Goal: Task Accomplishment & Management: Complete application form

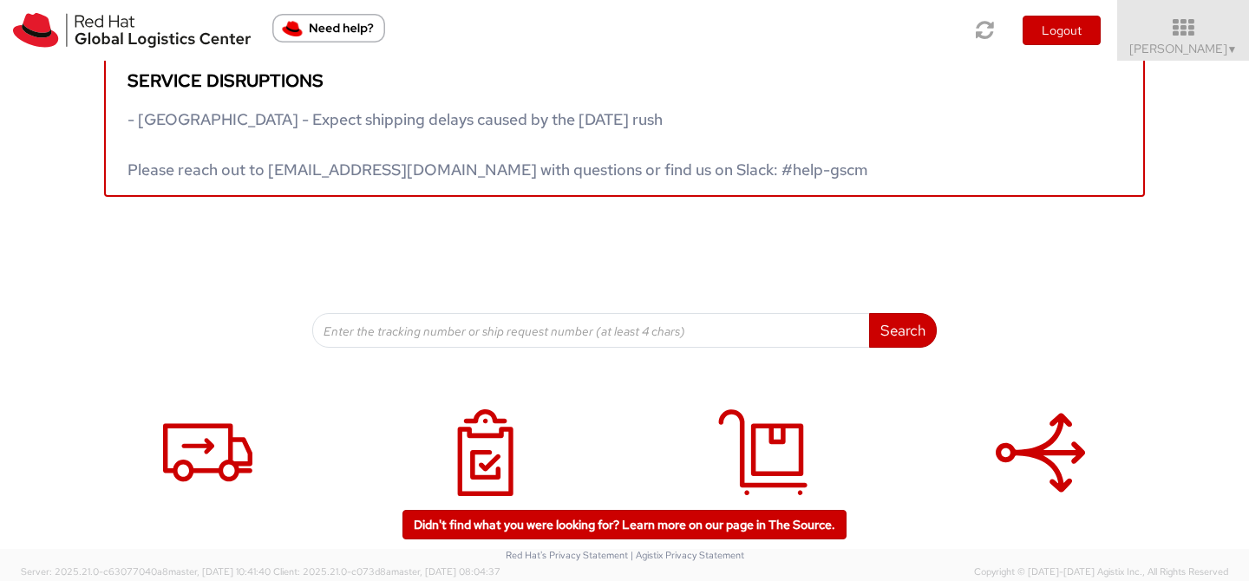
scroll to position [91, 0]
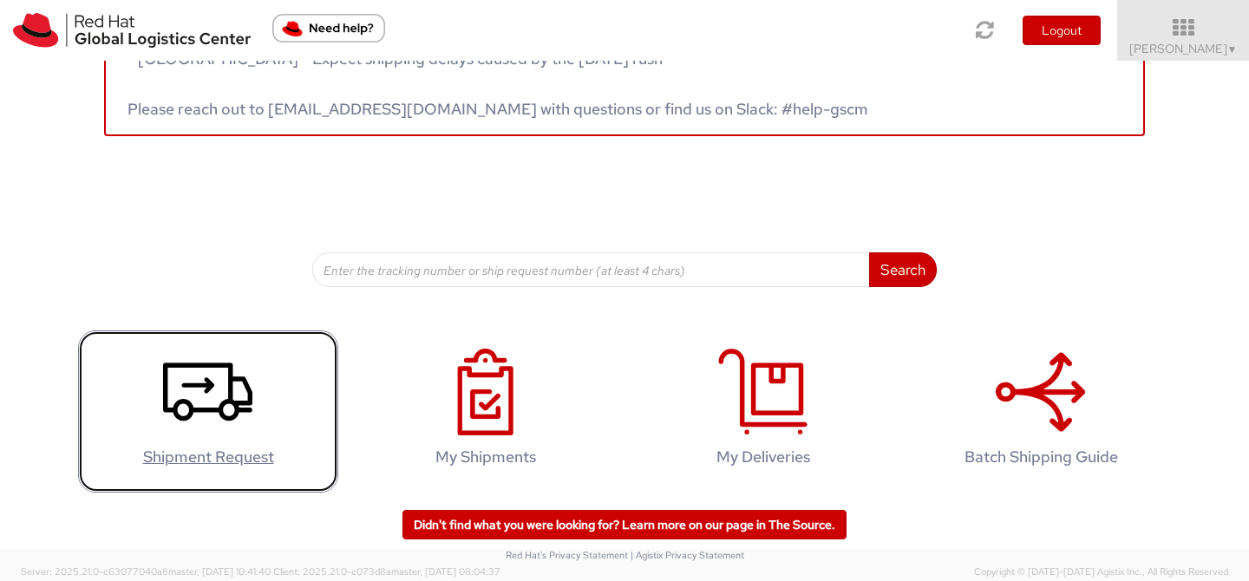
click at [213, 392] on icon at bounding box center [207, 392] width 89 height 87
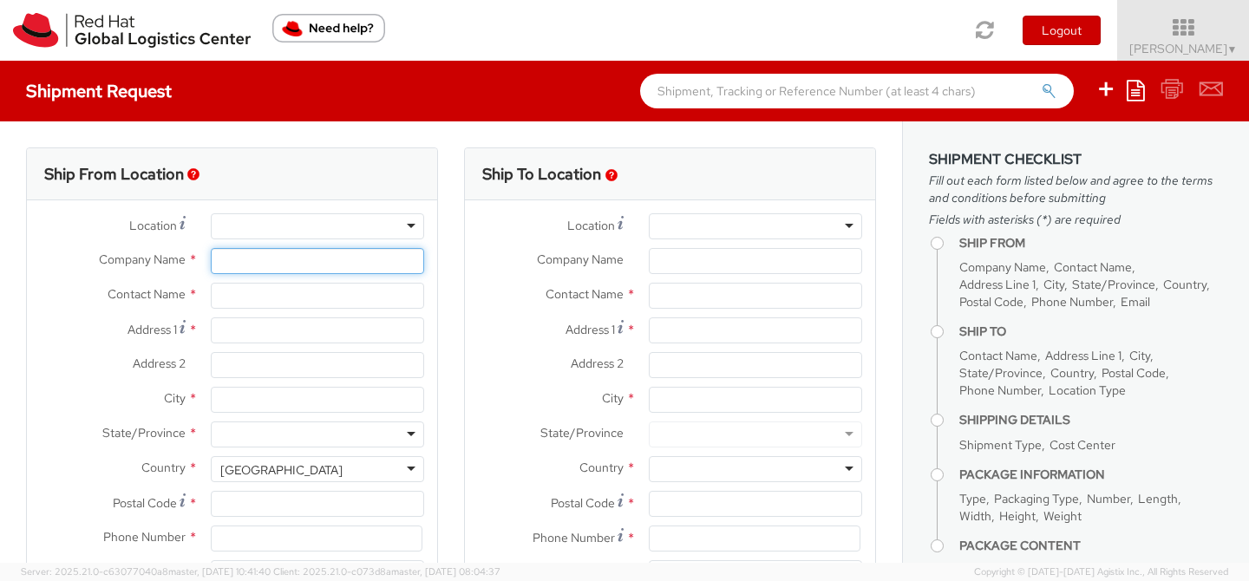
click at [314, 255] on input "Company Name *" at bounding box center [317, 261] width 213 height 26
select select
select select "512"
click at [454, 205] on div "Ship To Location Location * Company Name * Contact Name * Address 1 * Address 2…" at bounding box center [670, 406] width 438 height 518
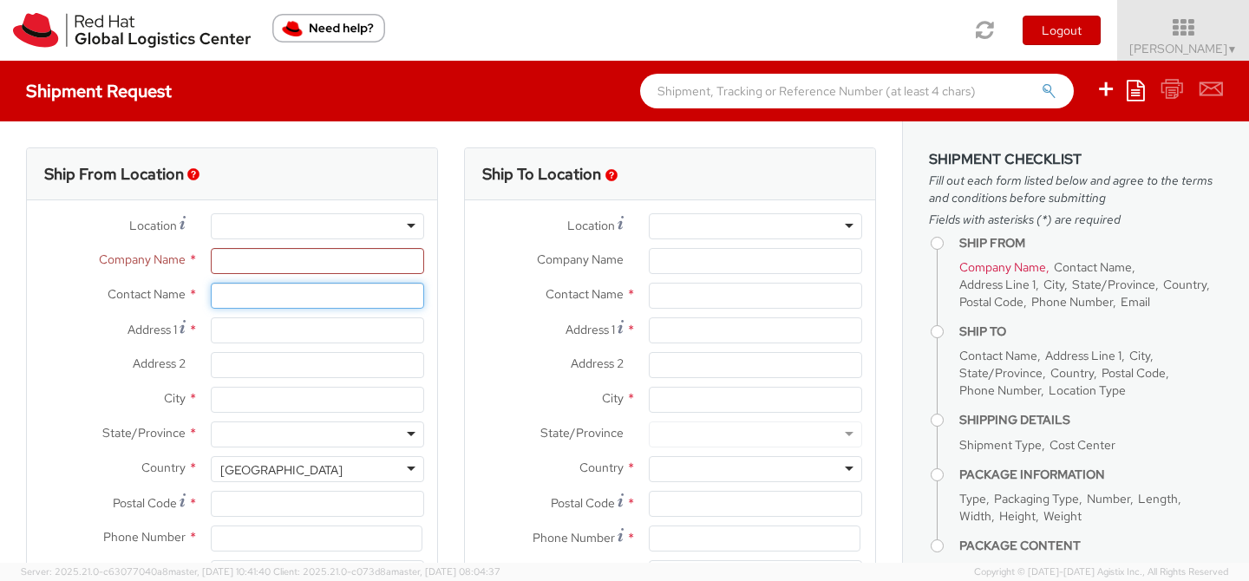
click at [291, 293] on input "text" at bounding box center [317, 296] width 213 height 26
type input "[PERSON_NAME]"
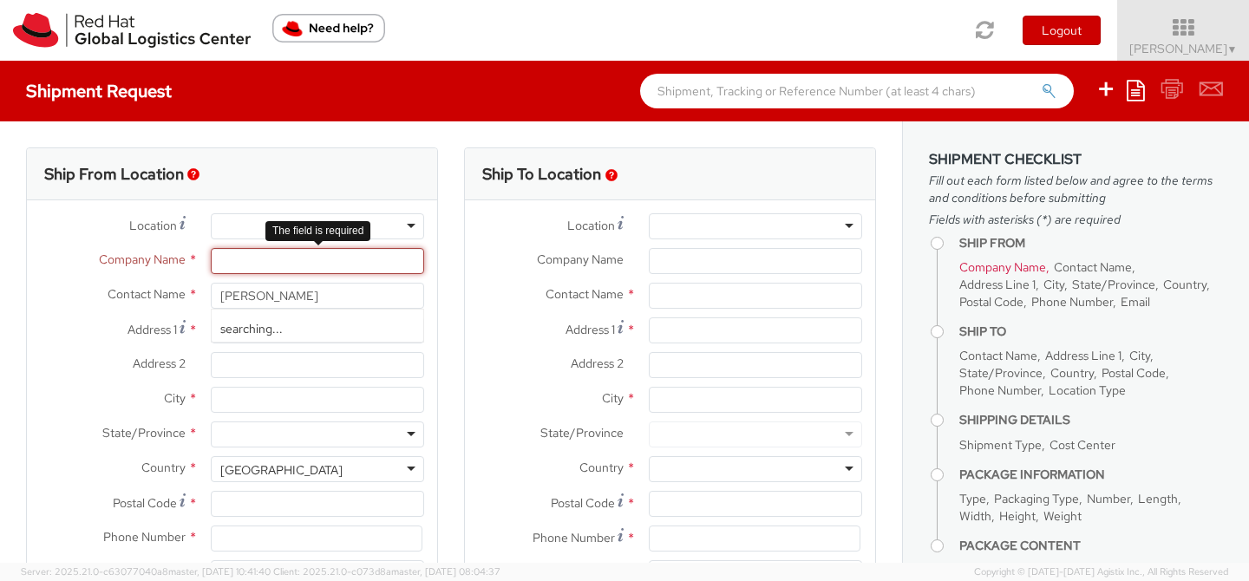
click at [284, 265] on input "Company Name *" at bounding box center [317, 261] width 213 height 26
type input "Red Hat"
type input "[EMAIL_ADDRESS][DOMAIN_NAME]"
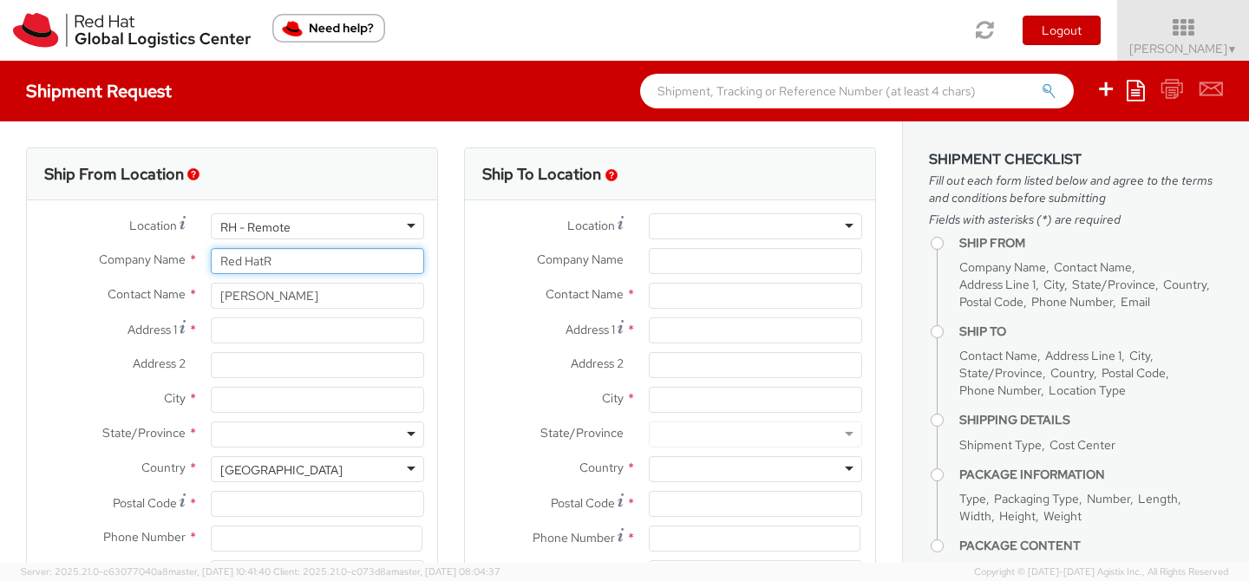
type input "Red Hat"
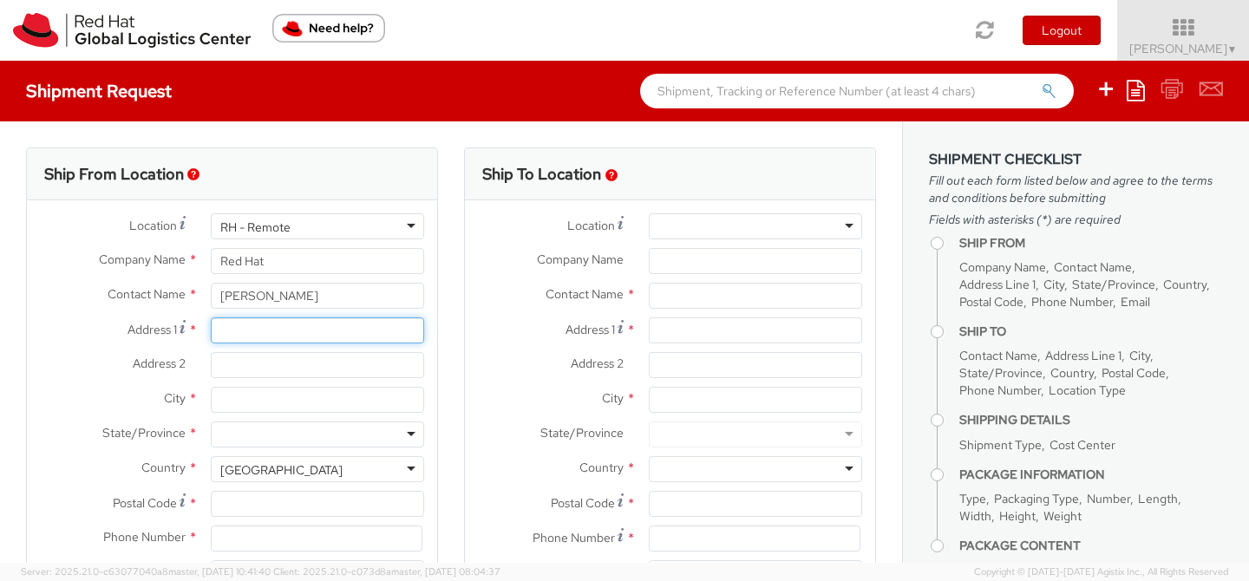
click at [229, 329] on input "Address 1 *" at bounding box center [317, 330] width 213 height 26
paste input "[STREET_ADDRESS][US_STATE]"
drag, startPoint x: 258, startPoint y: 330, endPoint x: 452, endPoint y: 334, distance: 193.4
click at [452, 334] on div "Ship From Location Location * [GEOGRAPHIC_DATA] - [GEOGRAPHIC_DATA] - [GEOGRAPH…" at bounding box center [451, 406] width 876 height 518
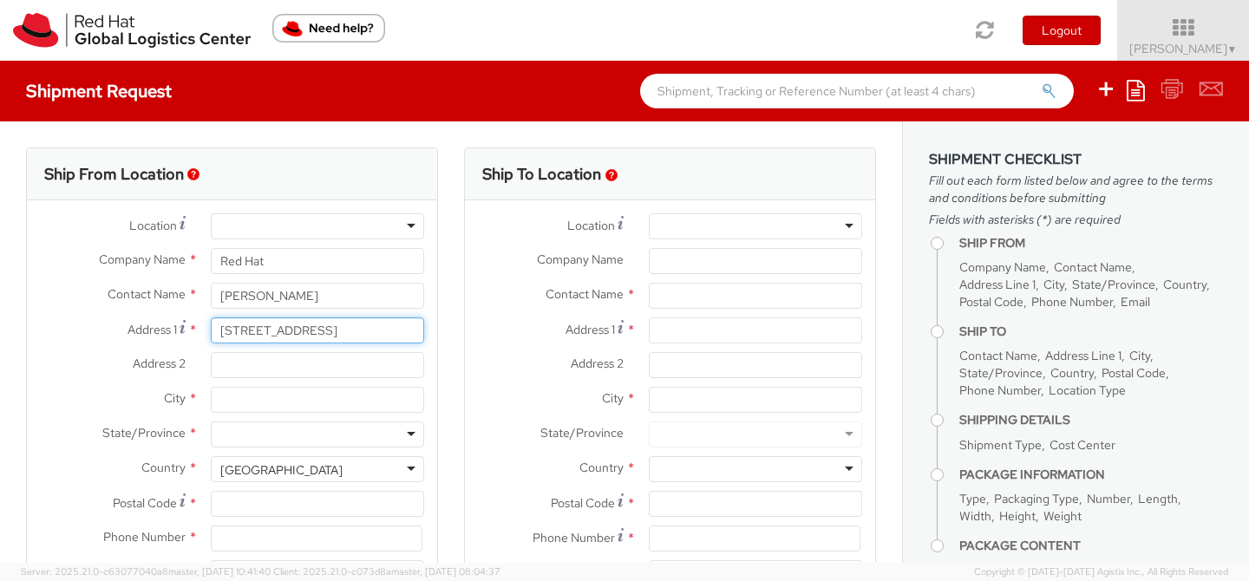
scroll to position [0, 0]
type input "[STREET_ADDRESS]"
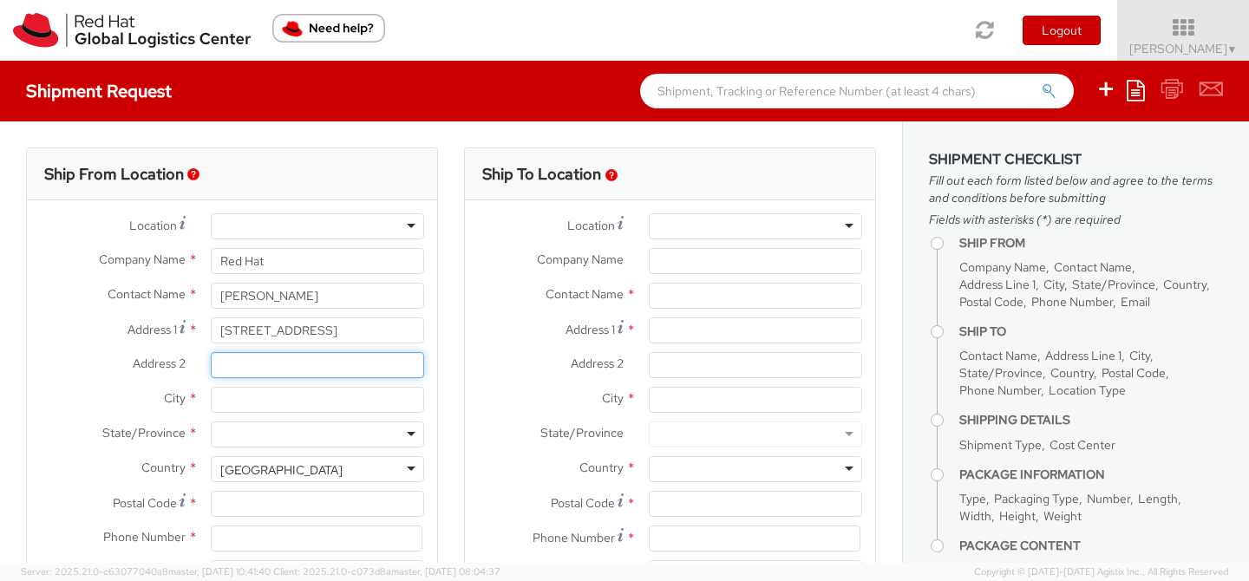
click at [313, 362] on input "Address 2 *" at bounding box center [317, 365] width 213 height 26
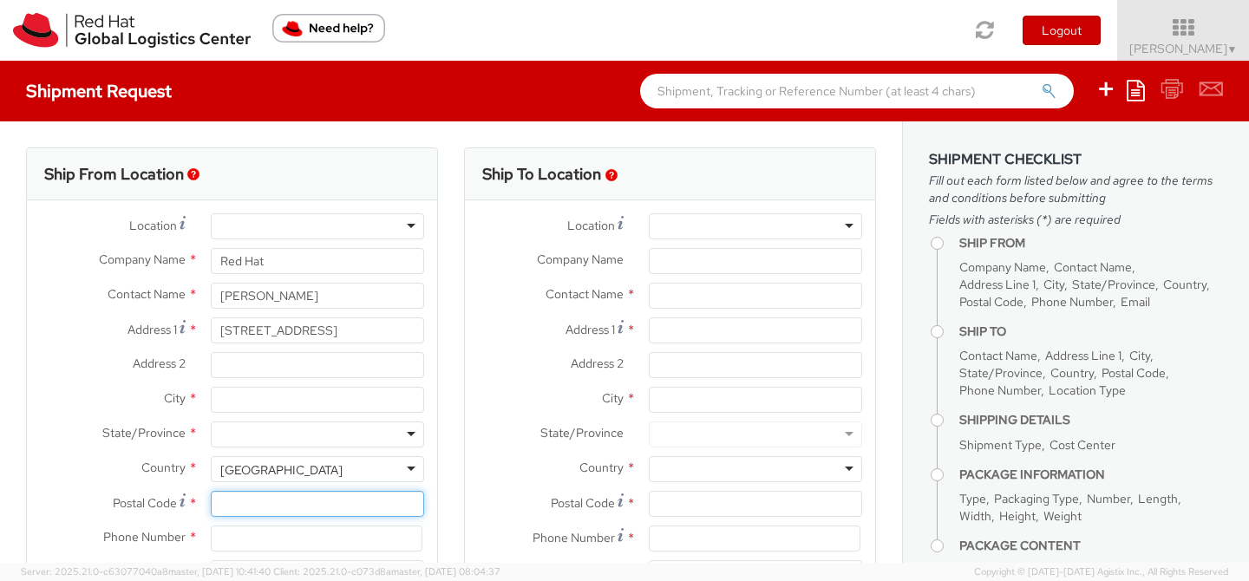
click at [245, 505] on input "Postal Code *" at bounding box center [317, 504] width 213 height 26
paste input "[US_STATE][GEOGRAPHIC_DATA]"
drag, startPoint x: 343, startPoint y: 505, endPoint x: 197, endPoint y: 506, distance: 145.7
click at [197, 506] on div "Postal Code * [US_STATE][GEOGRAPHIC_DATA]" at bounding box center [232, 504] width 410 height 26
type input "80903"
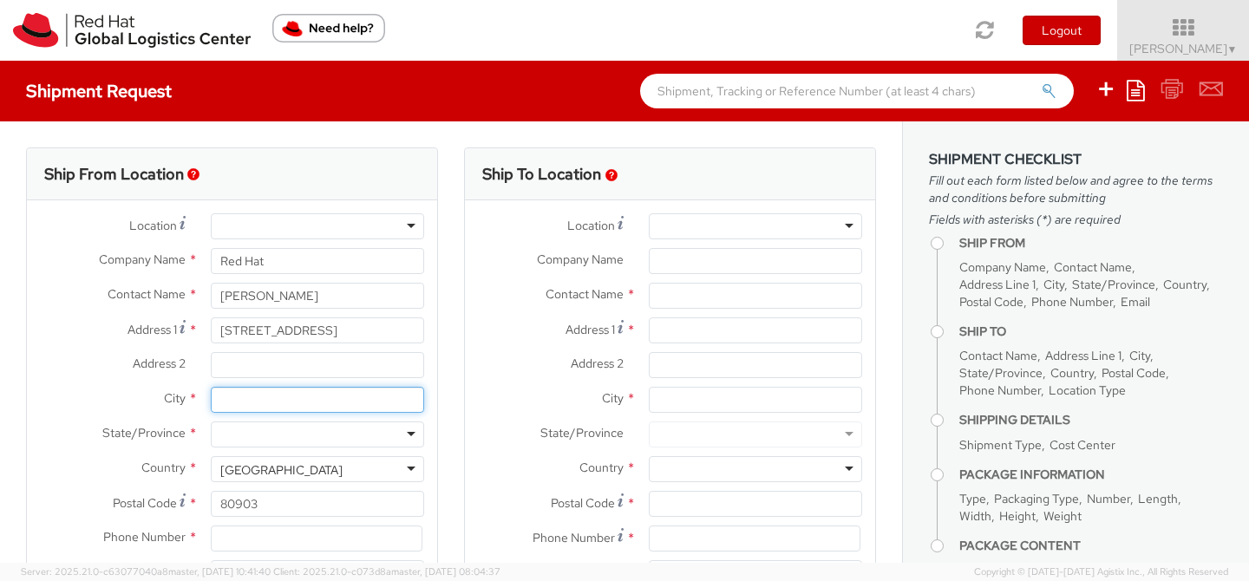
click at [225, 400] on input "City *" at bounding box center [317, 400] width 213 height 26
type input "[US_STATE][GEOGRAPHIC_DATA]"
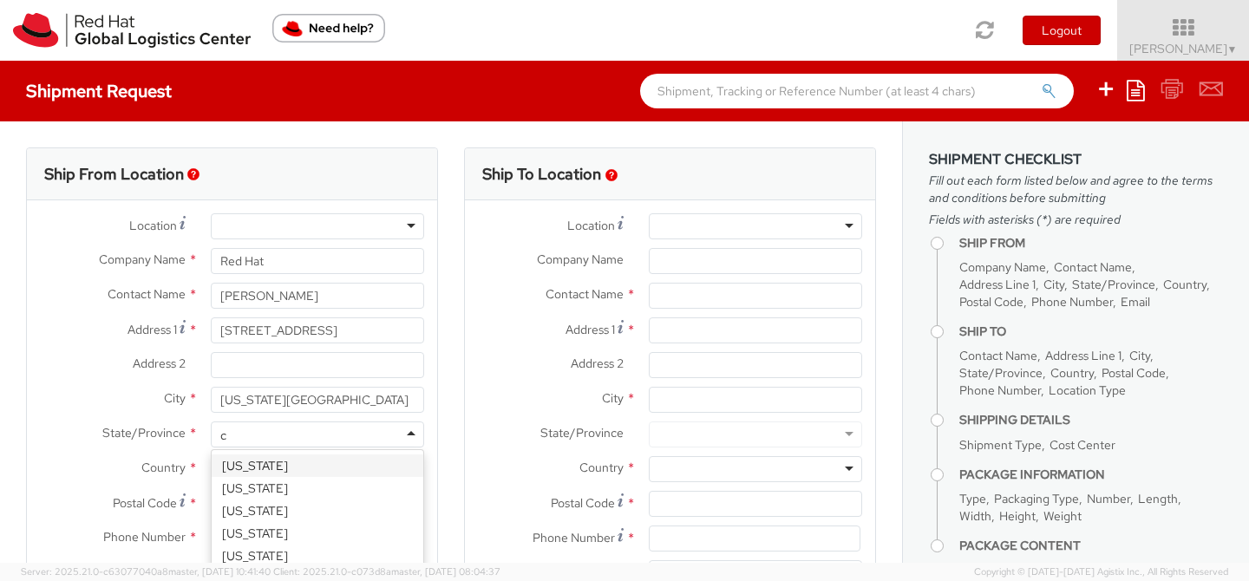
type input "co"
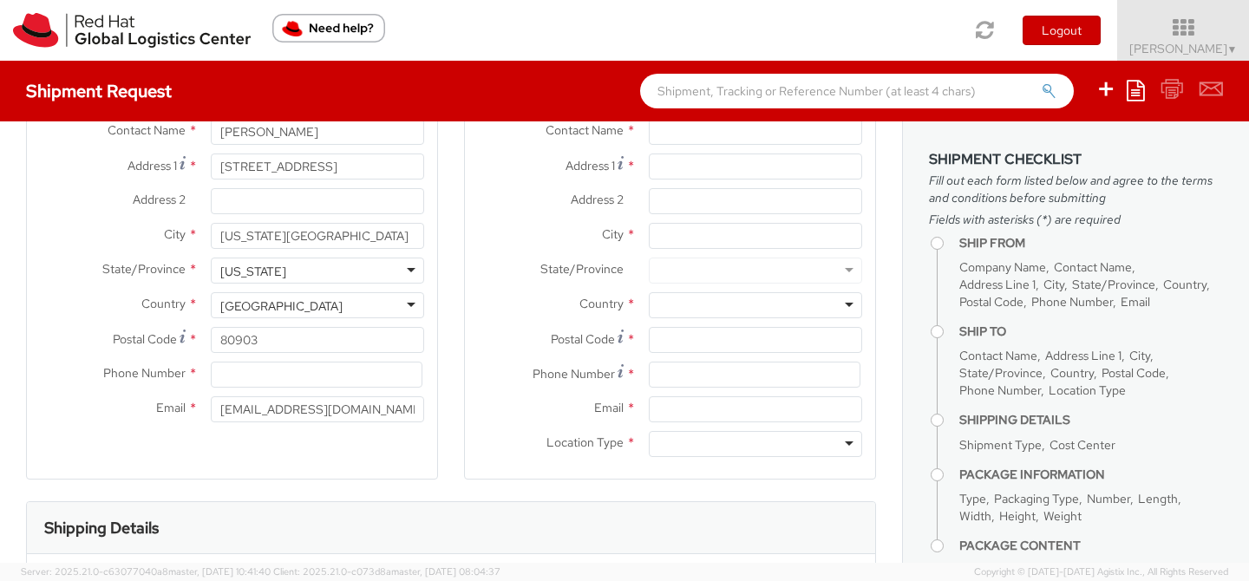
scroll to position [170, 0]
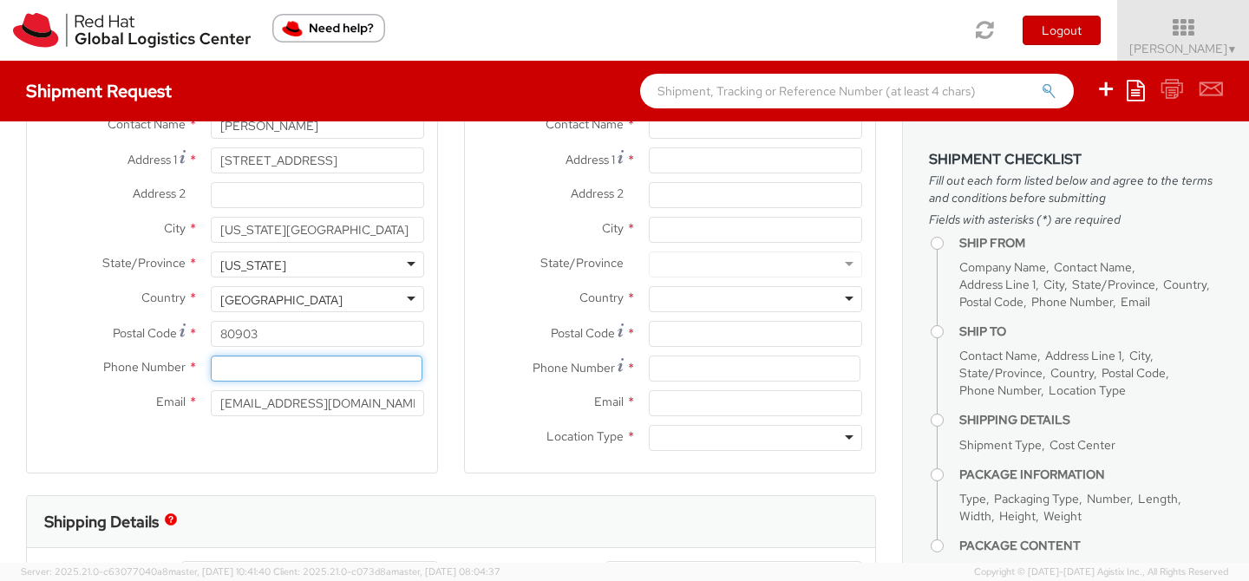
click at [264, 364] on input at bounding box center [317, 369] width 212 height 26
type input "7039812398"
click at [233, 451] on div "Ship From Location Location * [GEOGRAPHIC_DATA] - [GEOGRAPHIC_DATA] - [GEOGRAPH…" at bounding box center [232, 225] width 412 height 496
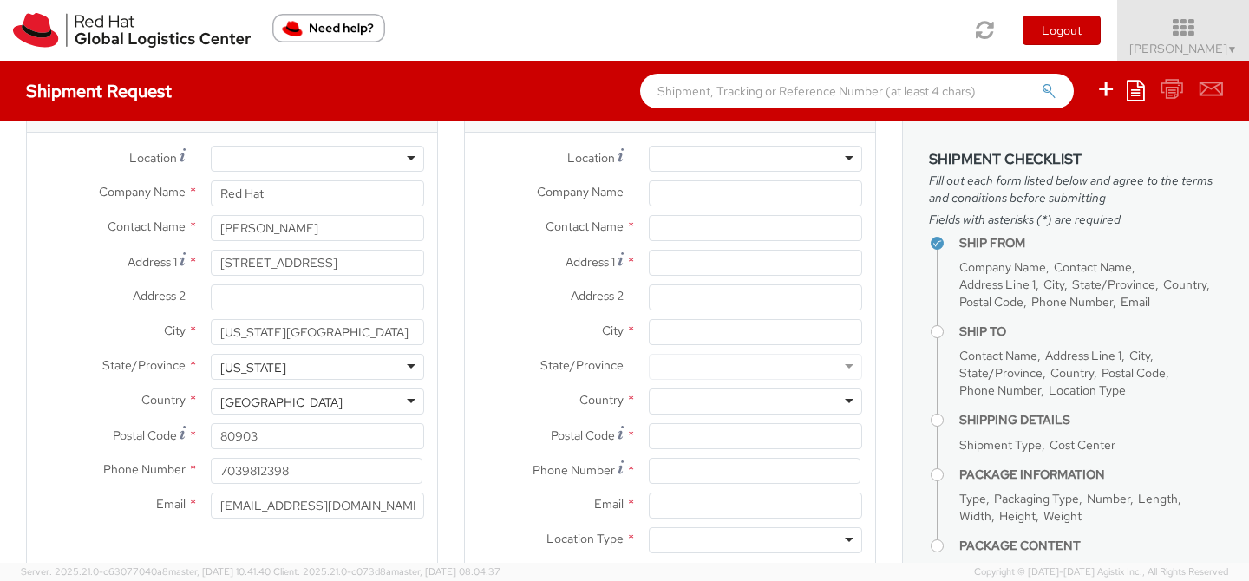
scroll to position [19, 0]
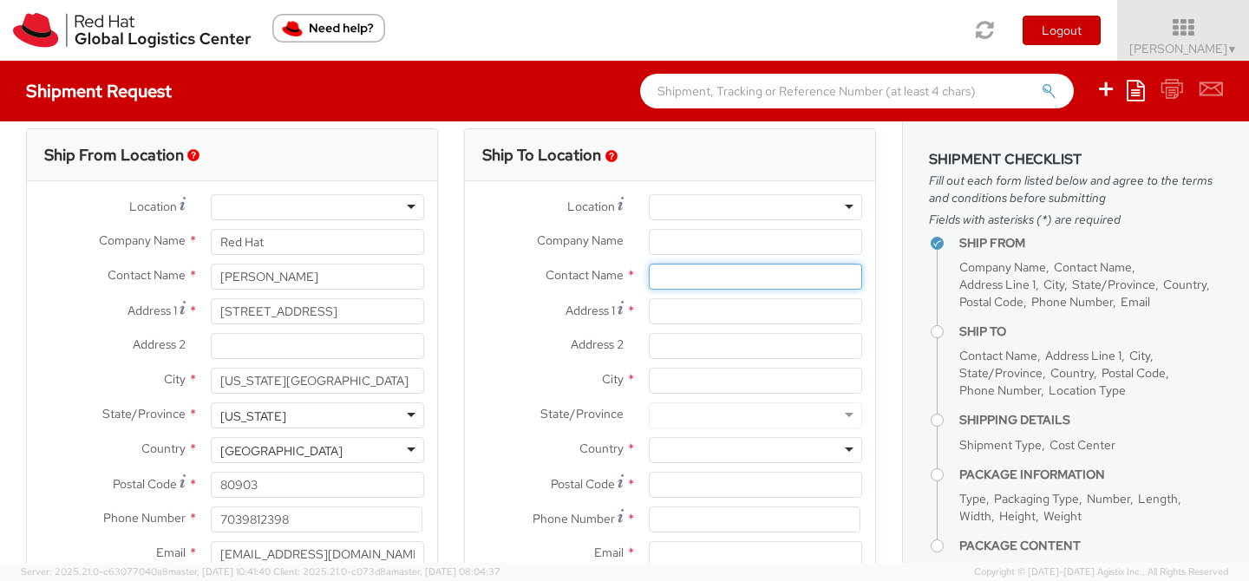
click at [679, 269] on input "text" at bounding box center [755, 277] width 213 height 26
type input "[PERSON_NAME]"
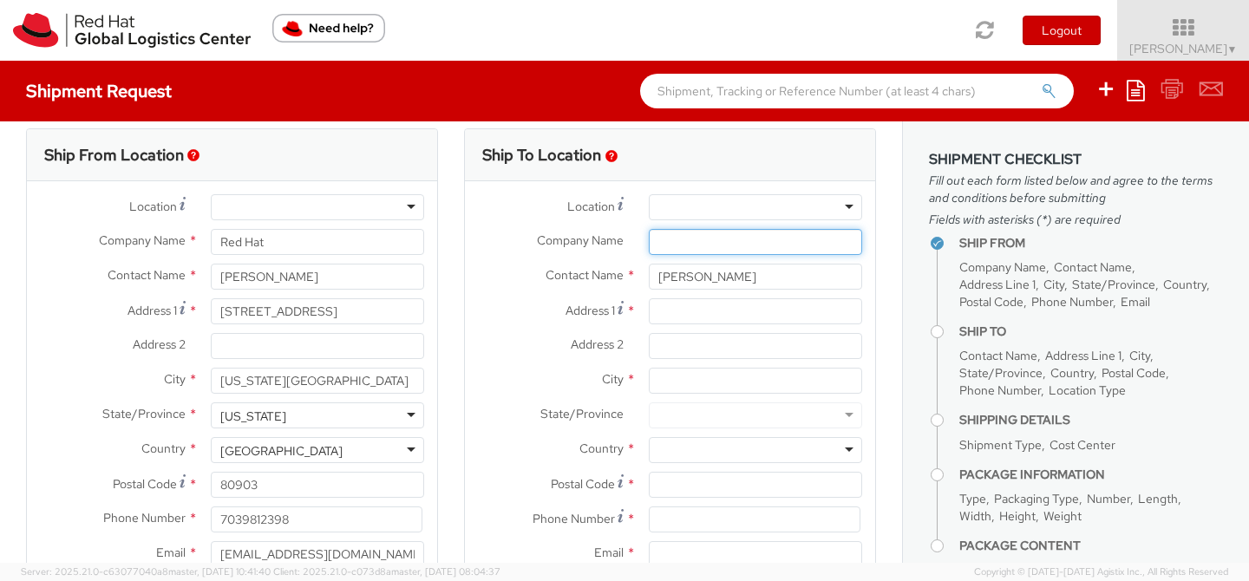
type input "Red Hat, Inc."
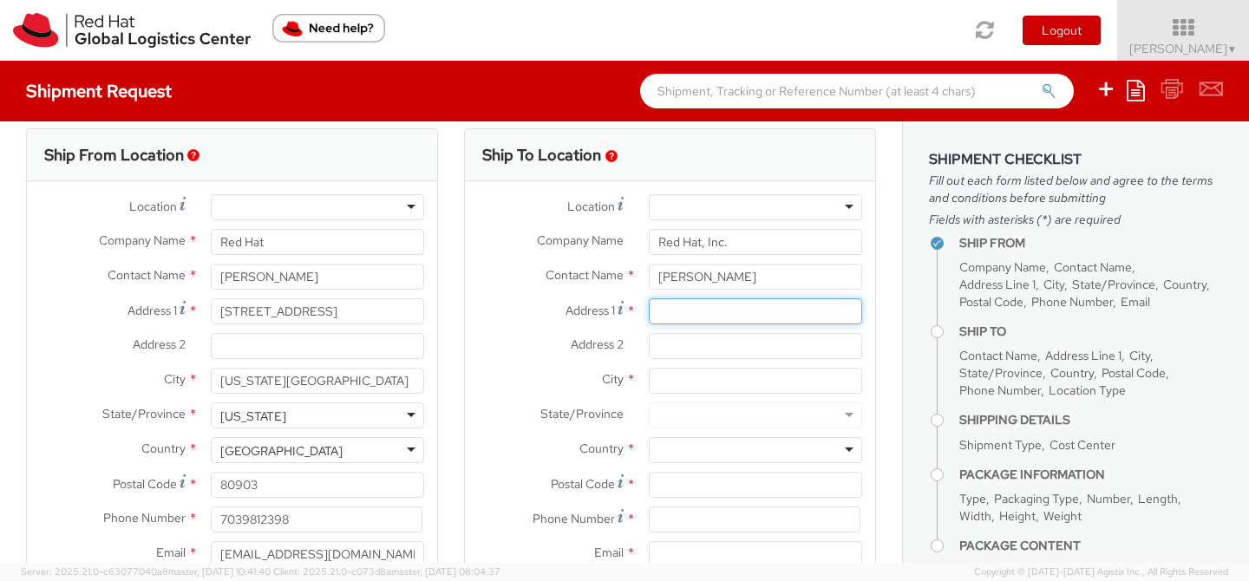
type input "[STREET_ADDRESS]"
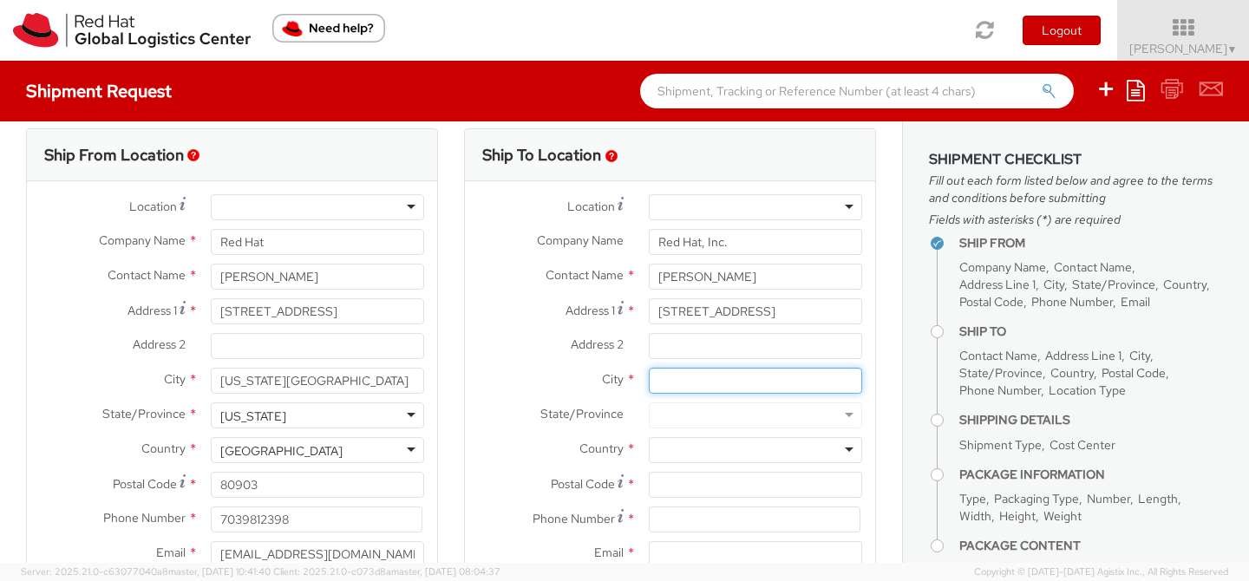
type input "[GEOGRAPHIC_DATA]"
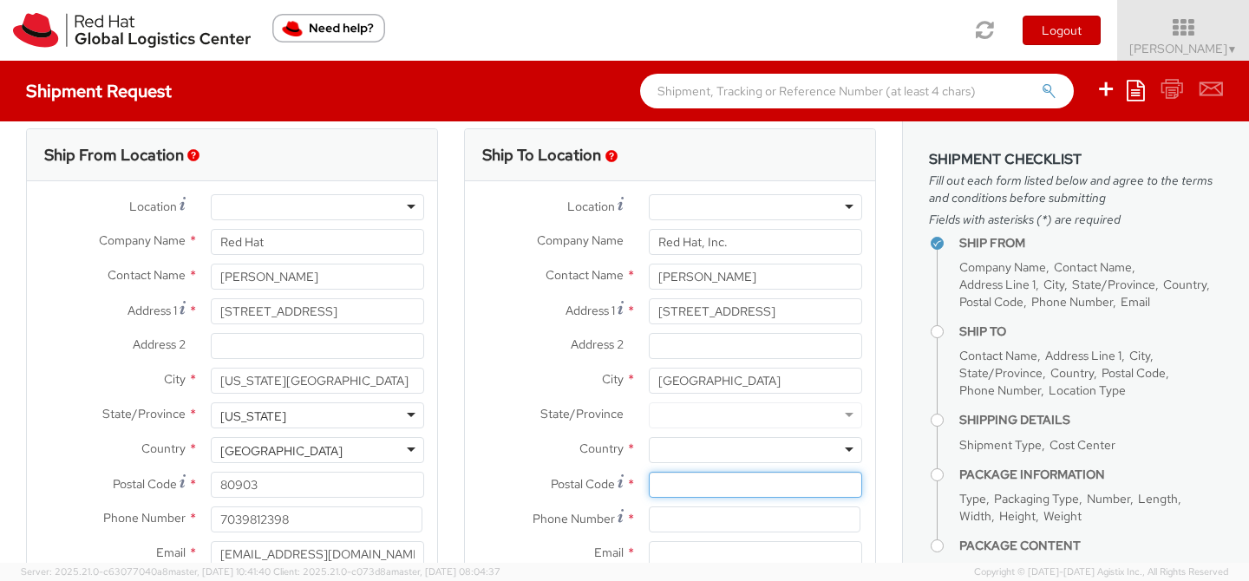
type input "20176"
type input "7039812398"
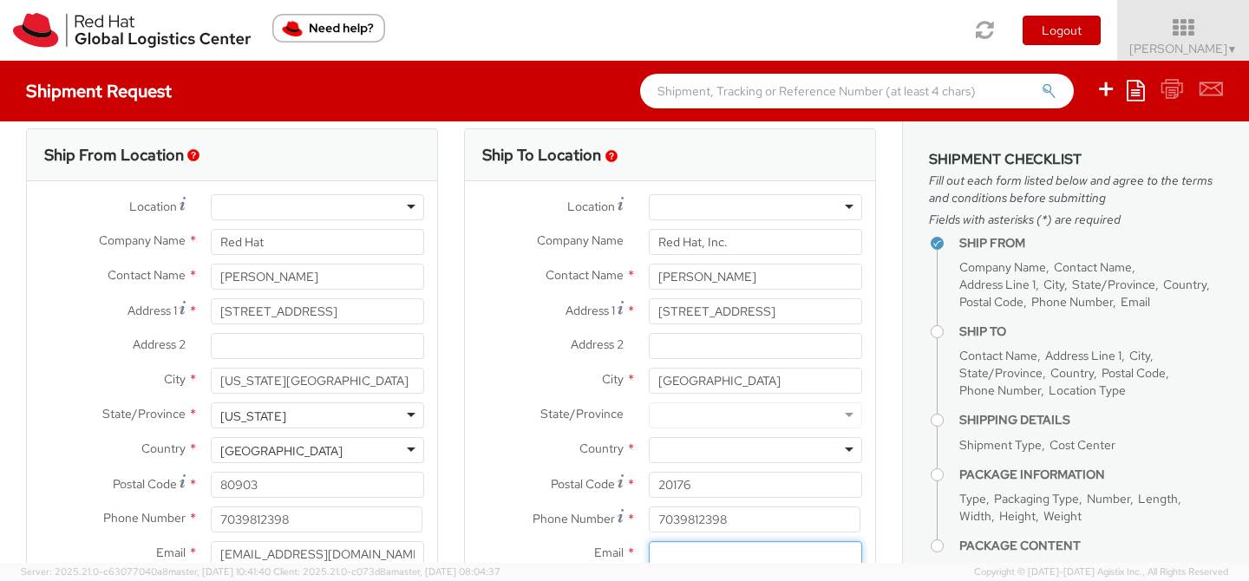
type input "[EMAIL_ADDRESS][DOMAIN_NAME]"
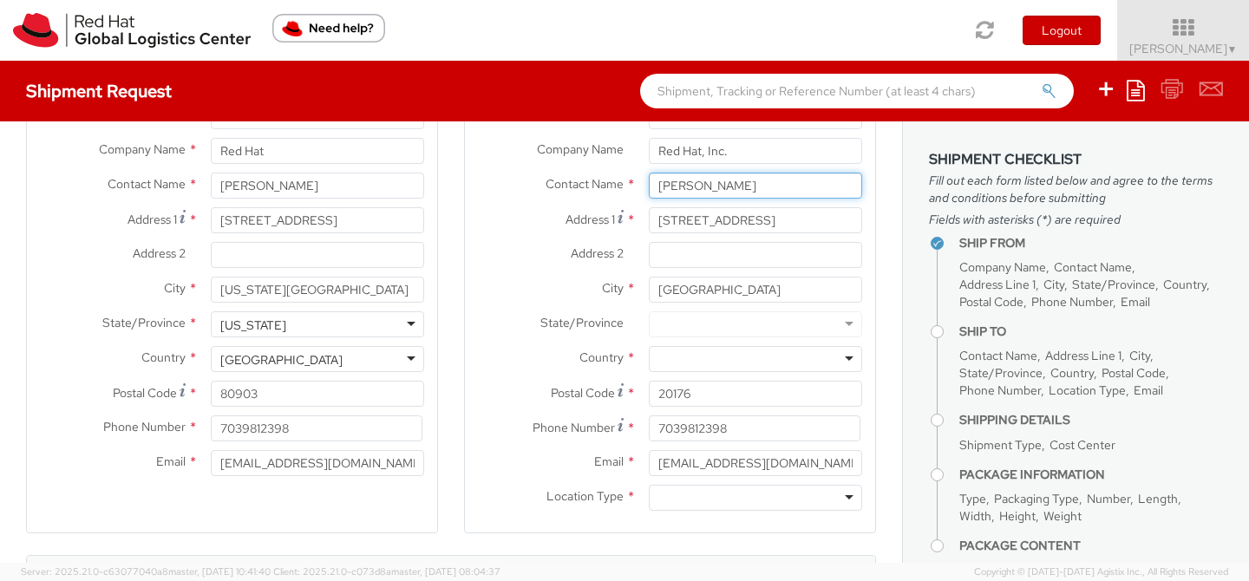
scroll to position [115, 0]
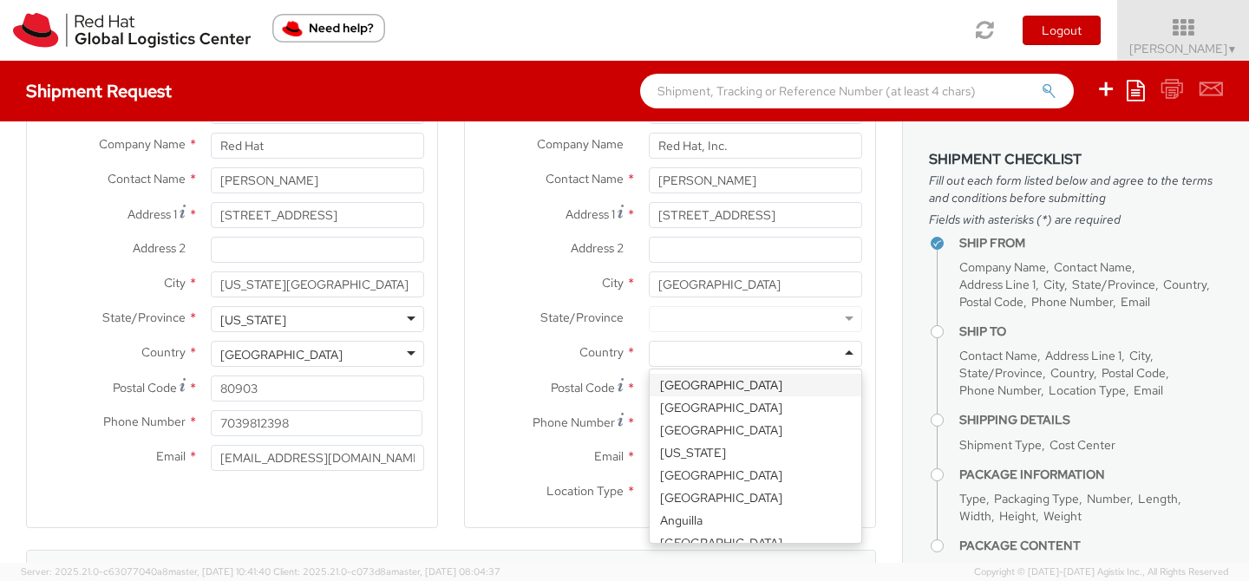
click at [707, 357] on div at bounding box center [755, 354] width 213 height 26
type input "unit"
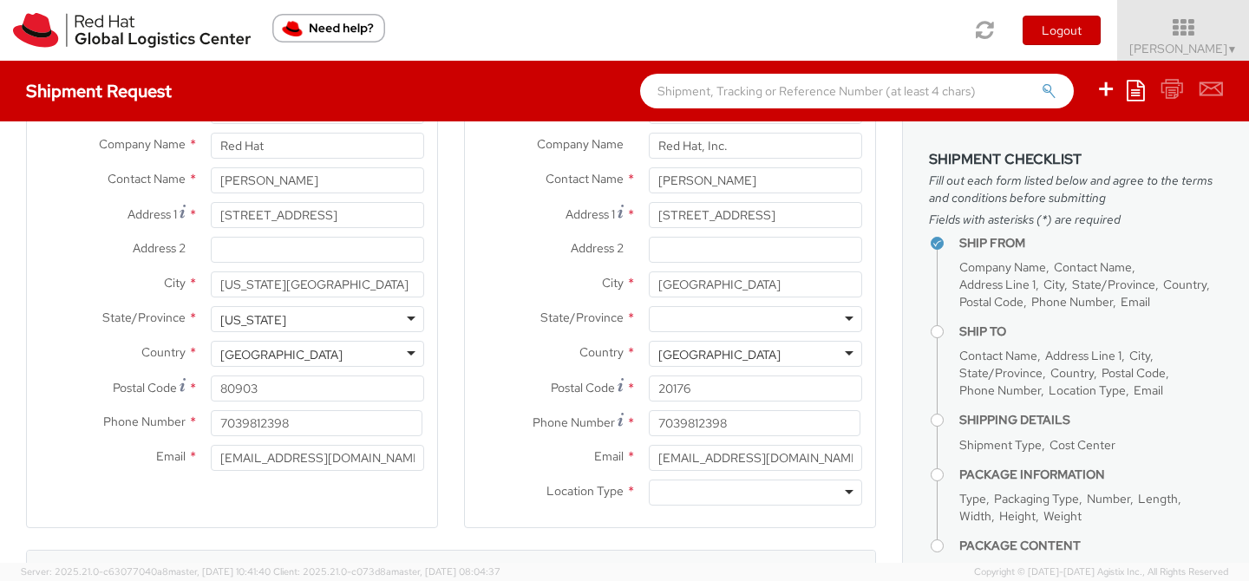
scroll to position [0, 0]
click at [731, 313] on div at bounding box center [755, 319] width 213 height 26
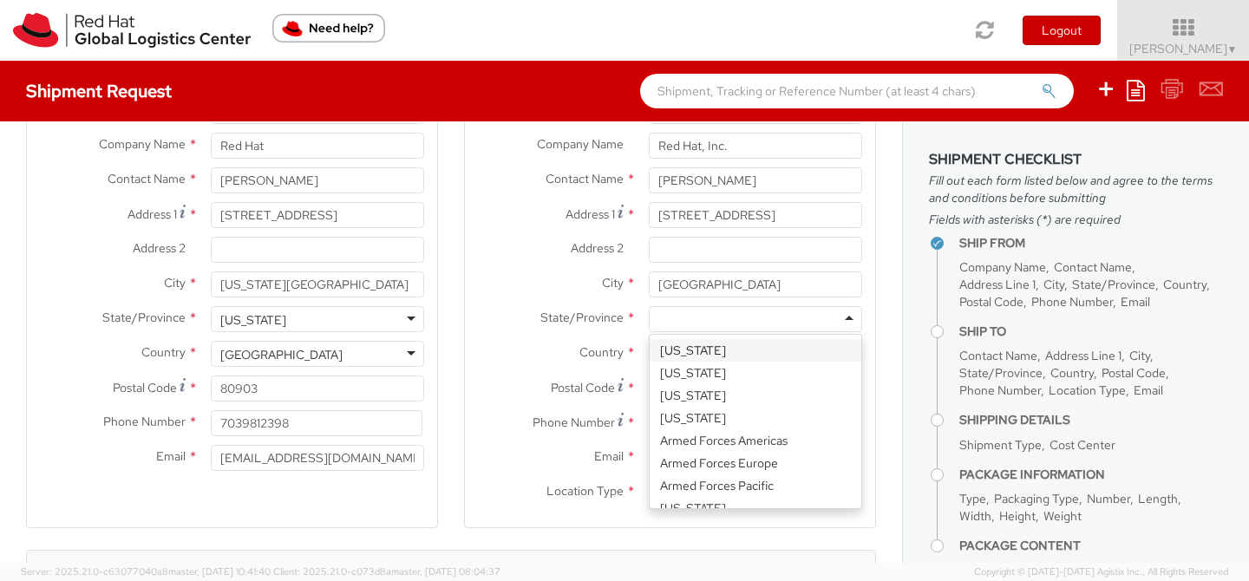
type input "v"
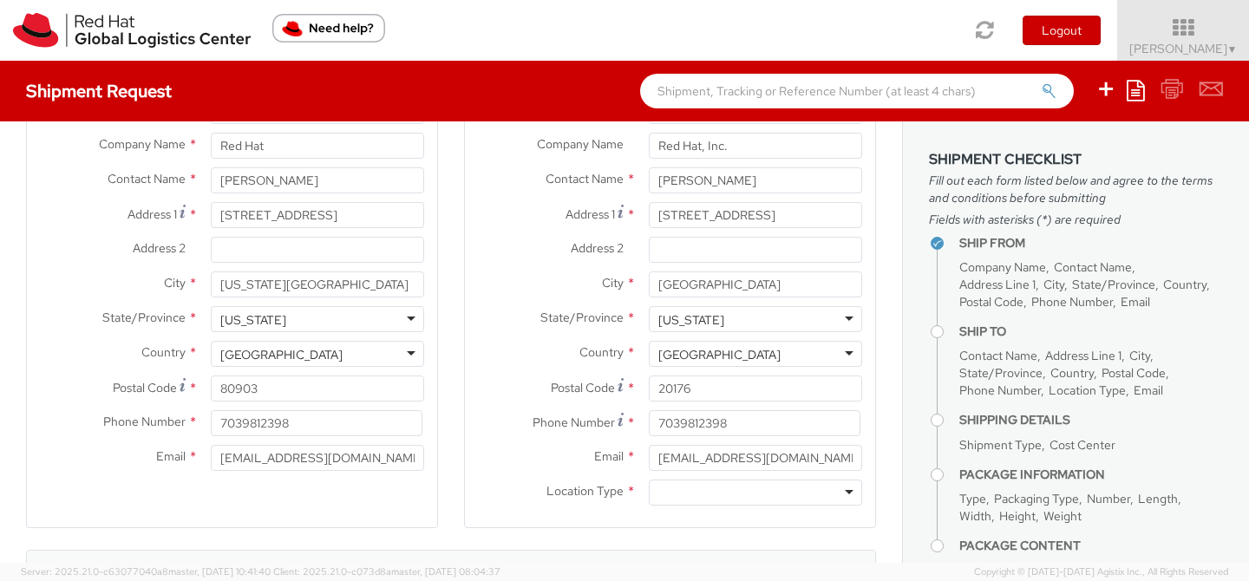
click at [491, 330] on div "State/Province * [US_STATE] [US_STATE] [US_STATE] [US_STATE] [US_STATE] [US_STA…" at bounding box center [670, 319] width 410 height 26
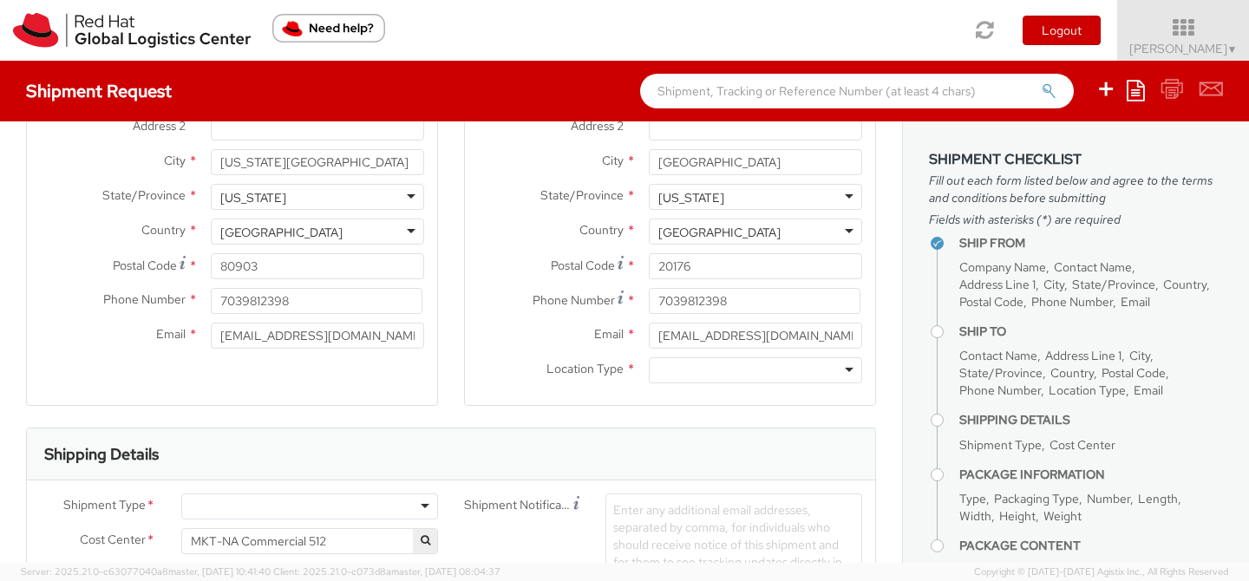
scroll to position [249, 0]
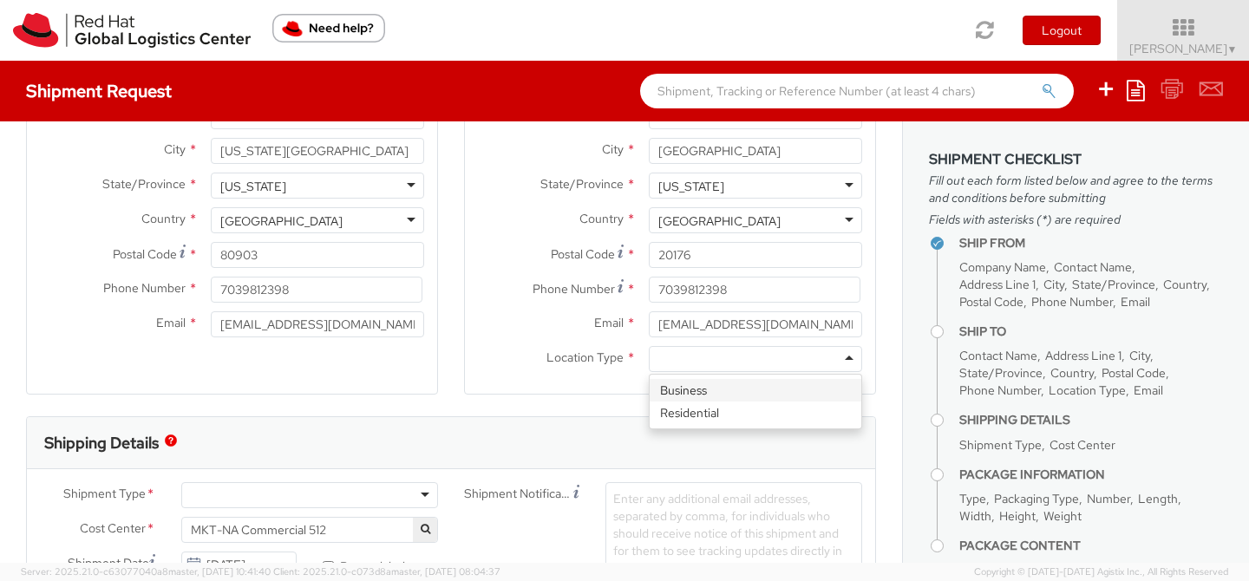
click at [677, 359] on div at bounding box center [755, 359] width 213 height 26
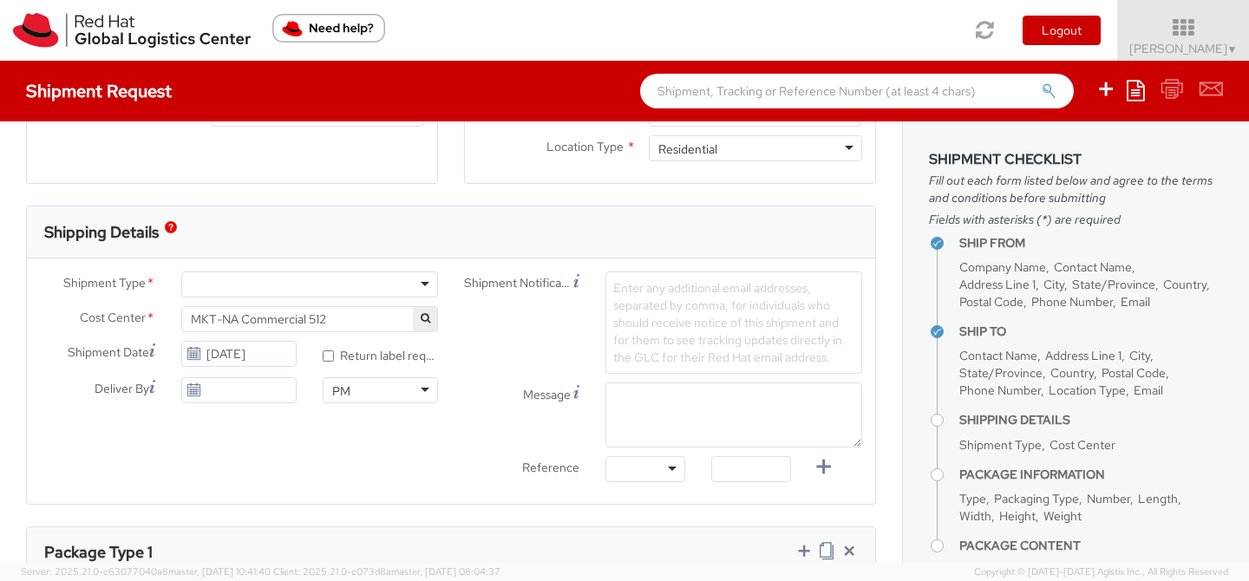
scroll to position [467, 0]
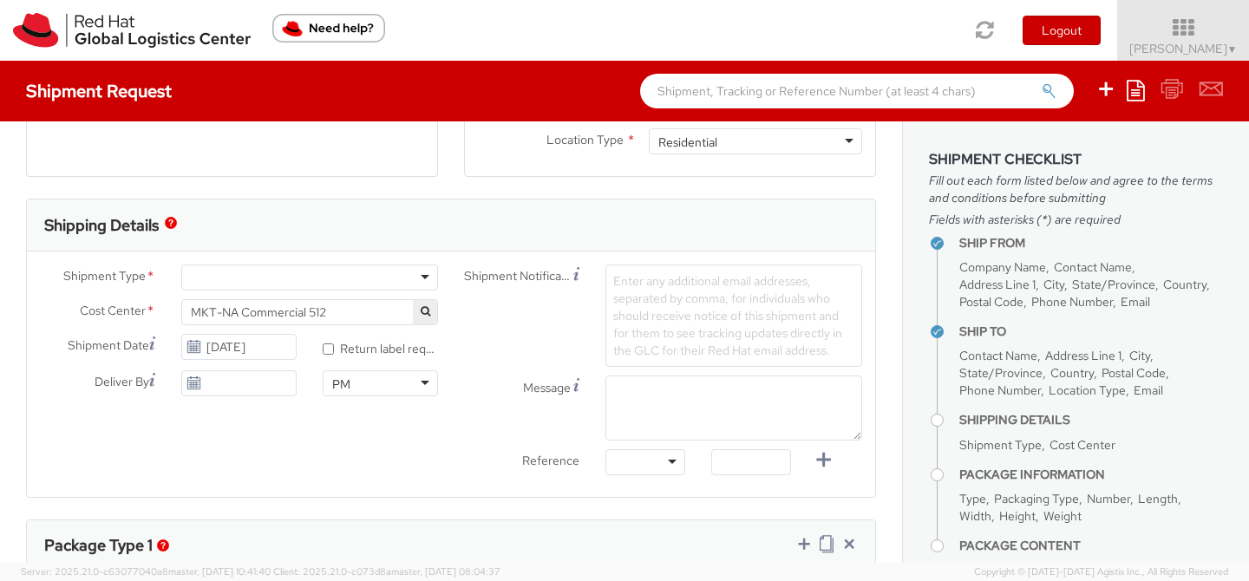
click at [266, 279] on div at bounding box center [309, 277] width 257 height 26
click at [273, 381] on input "[DATE]" at bounding box center [238, 383] width 115 height 26
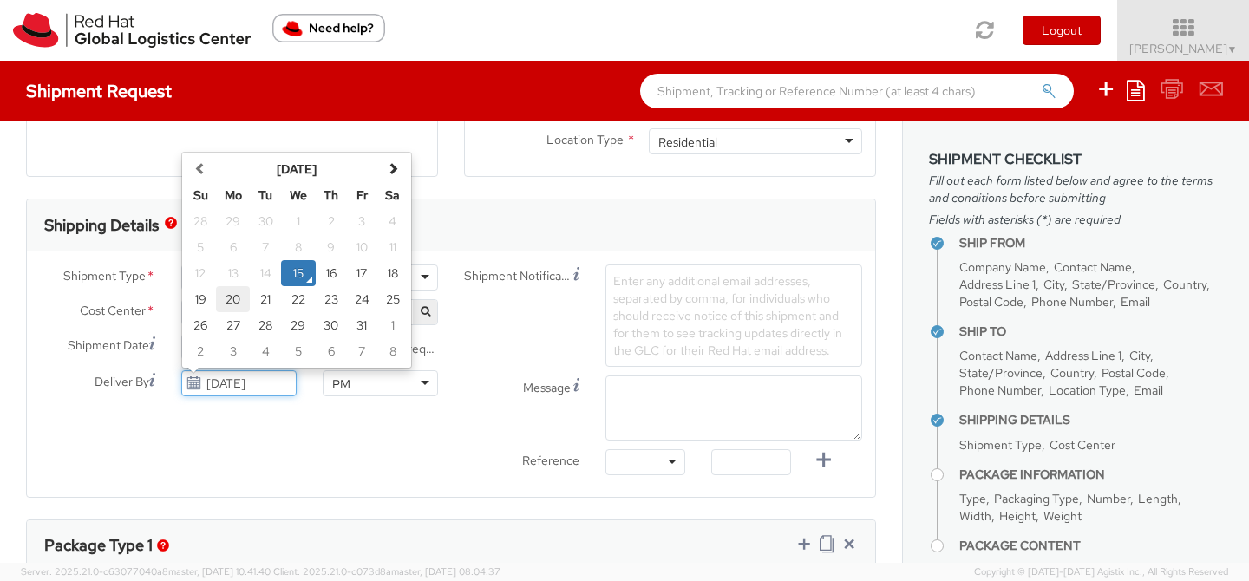
click at [223, 297] on td "20" at bounding box center [233, 299] width 35 height 26
type input "[DATE]"
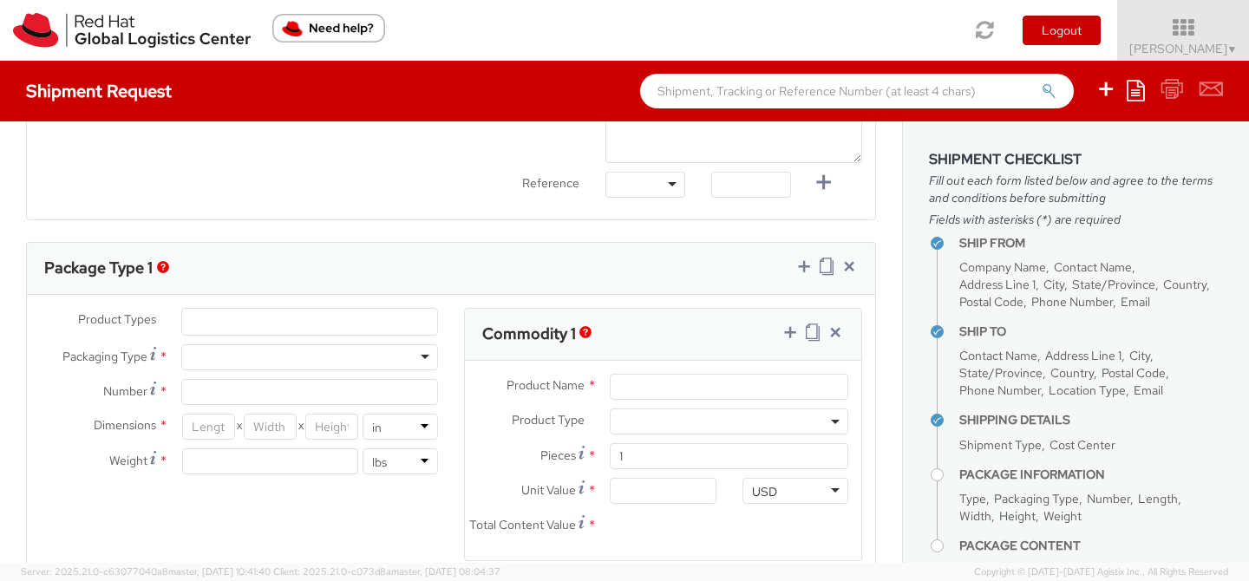
scroll to position [800, 0]
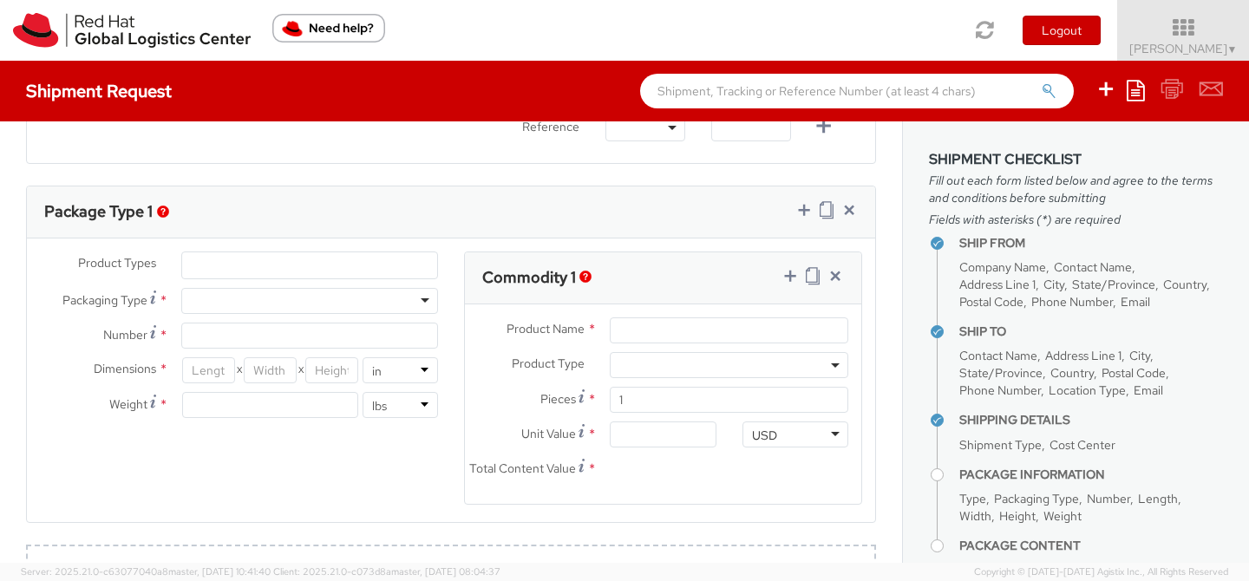
click at [416, 302] on div at bounding box center [309, 301] width 257 height 26
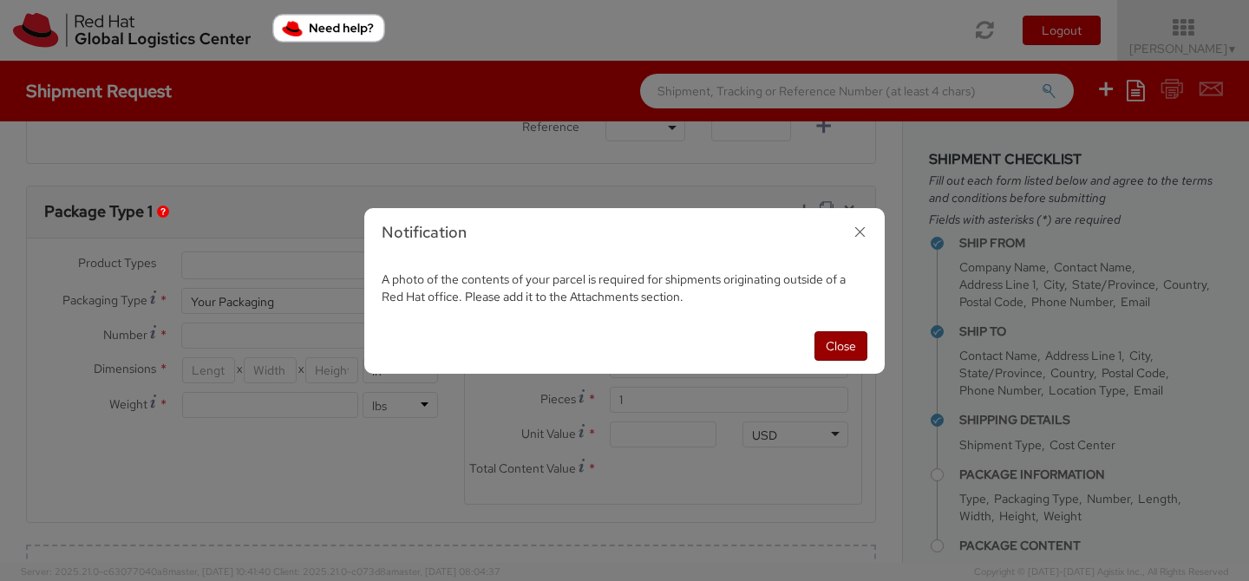
click at [845, 351] on button "Close" at bounding box center [840, 345] width 53 height 29
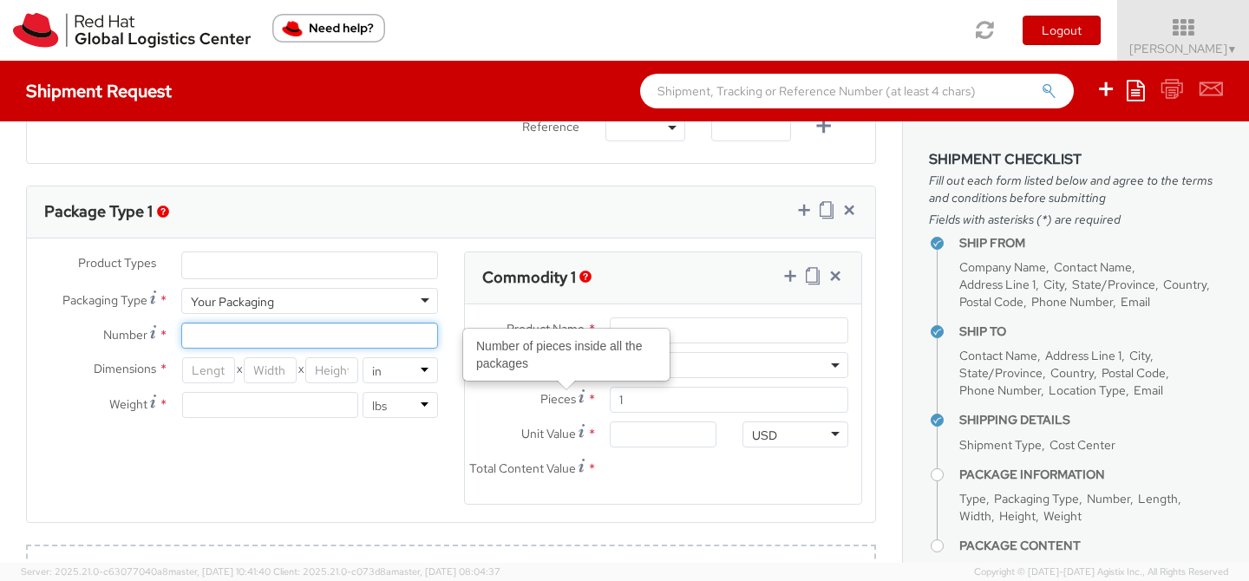
click at [276, 331] on input "Number *" at bounding box center [309, 336] width 257 height 26
type input "1"
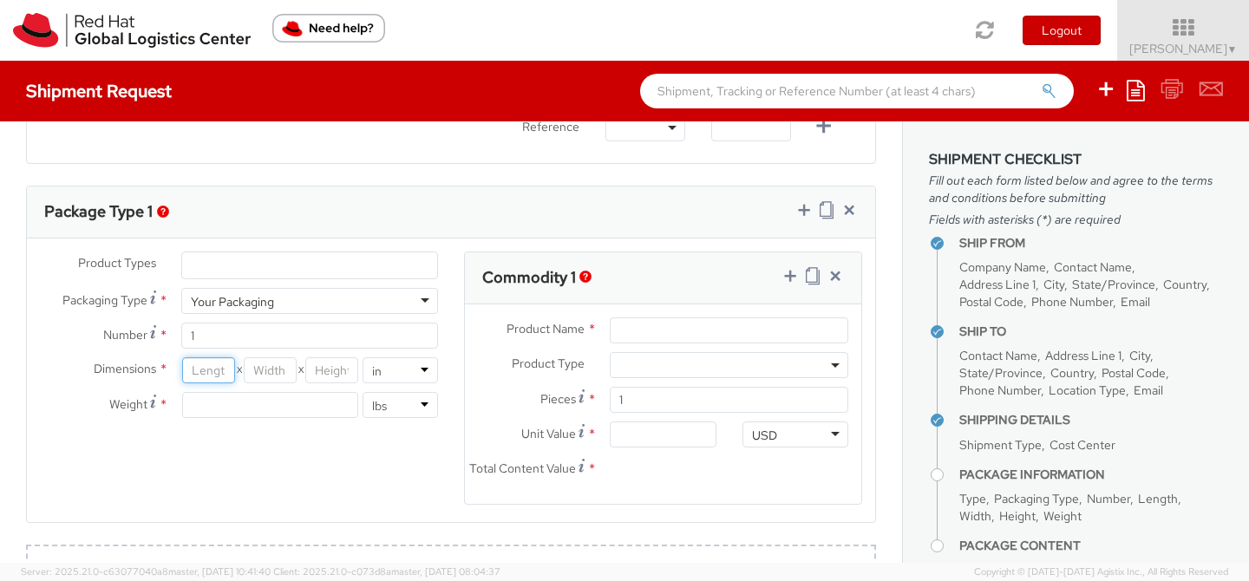
click at [215, 375] on input "number" at bounding box center [208, 370] width 53 height 26
type input "12"
click at [256, 371] on input "number" at bounding box center [270, 370] width 53 height 26
type input "12"
click at [325, 366] on input "number" at bounding box center [331, 370] width 53 height 26
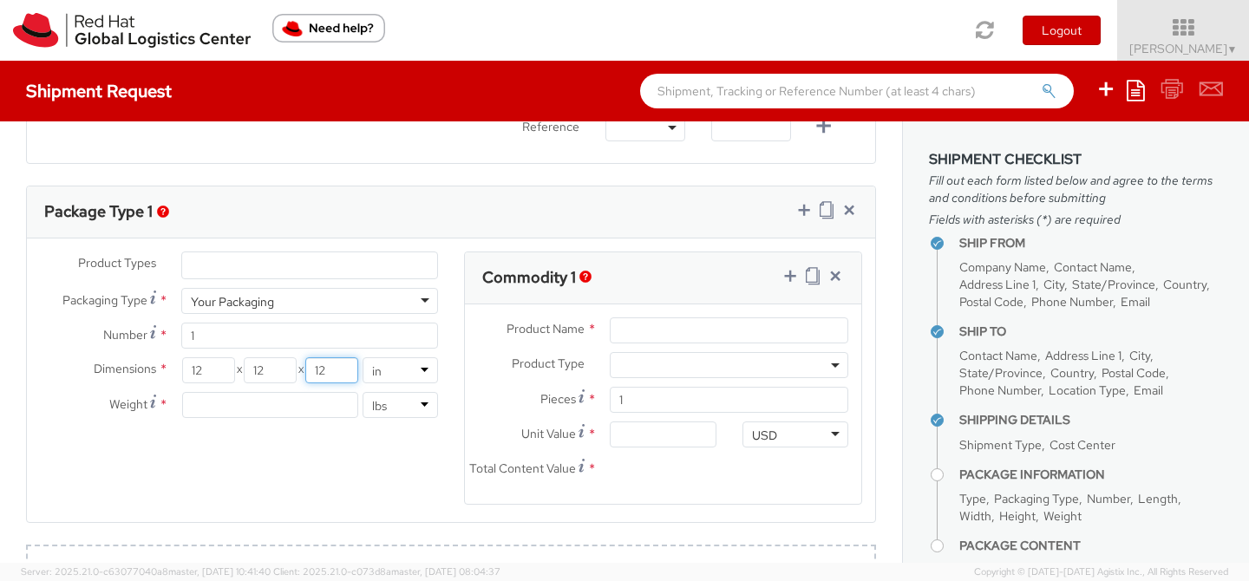
type input "12"
click at [304, 399] on input "number" at bounding box center [270, 405] width 176 height 26
type input "5"
click at [273, 455] on div "Product Types * Documents Docking Station Laptop Monitor Other Hardware Server …" at bounding box center [451, 388] width 848 height 275
click at [637, 332] on input "Product Name *" at bounding box center [729, 330] width 238 height 26
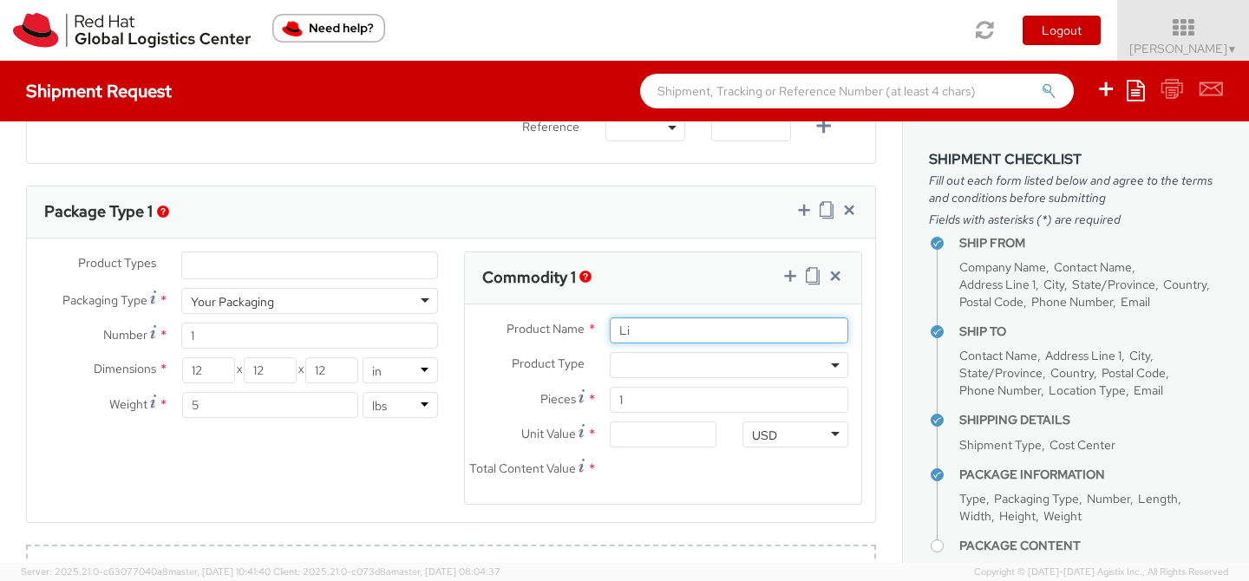
type input "L"
type input "a"
type input "various"
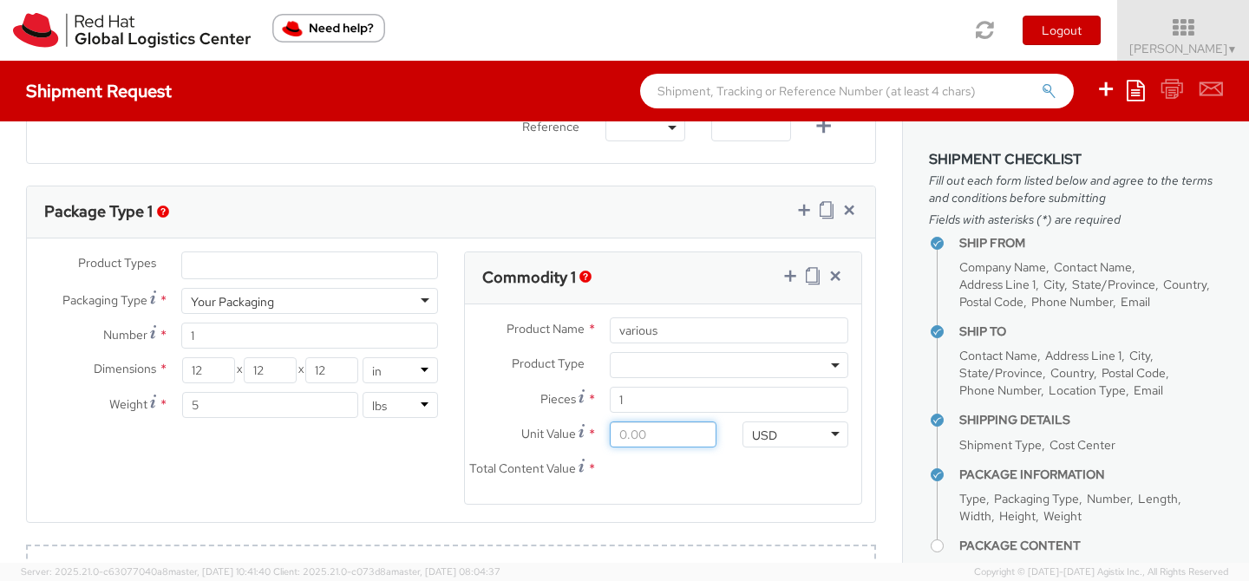
click at [649, 444] on input "Unit Value *" at bounding box center [663, 434] width 106 height 26
type input "5.00"
click at [406, 467] on div "Product Types * Documents Docking Station Laptop Monitor Other Hardware Server …" at bounding box center [451, 388] width 848 height 275
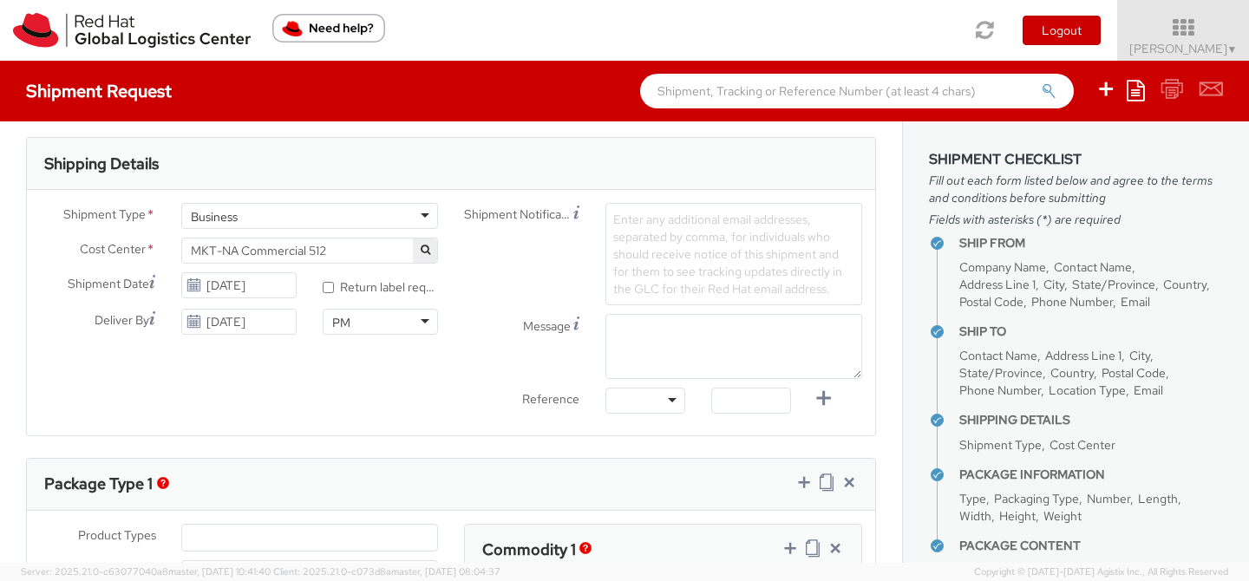
scroll to position [526, 0]
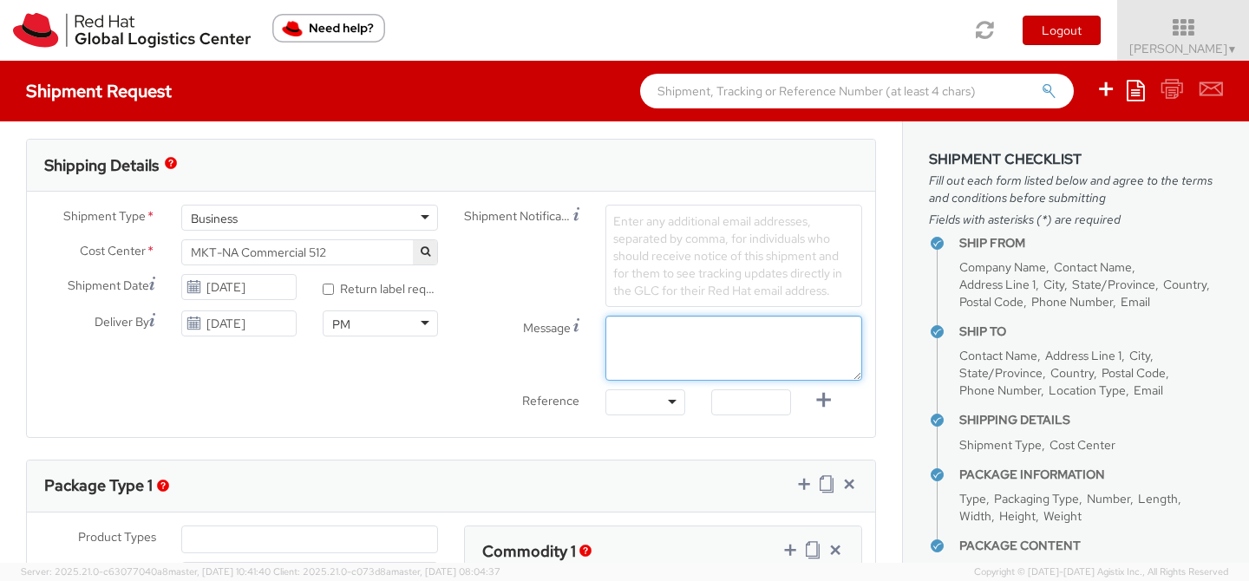
click at [647, 340] on textarea "Message" at bounding box center [733, 348] width 257 height 65
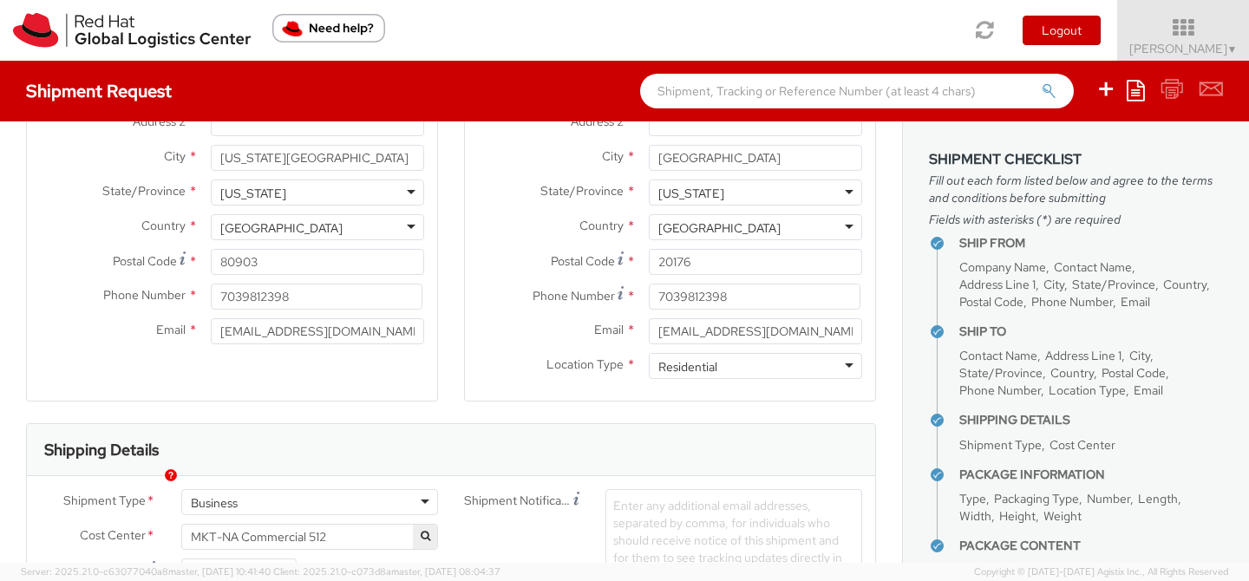
scroll to position [0, 0]
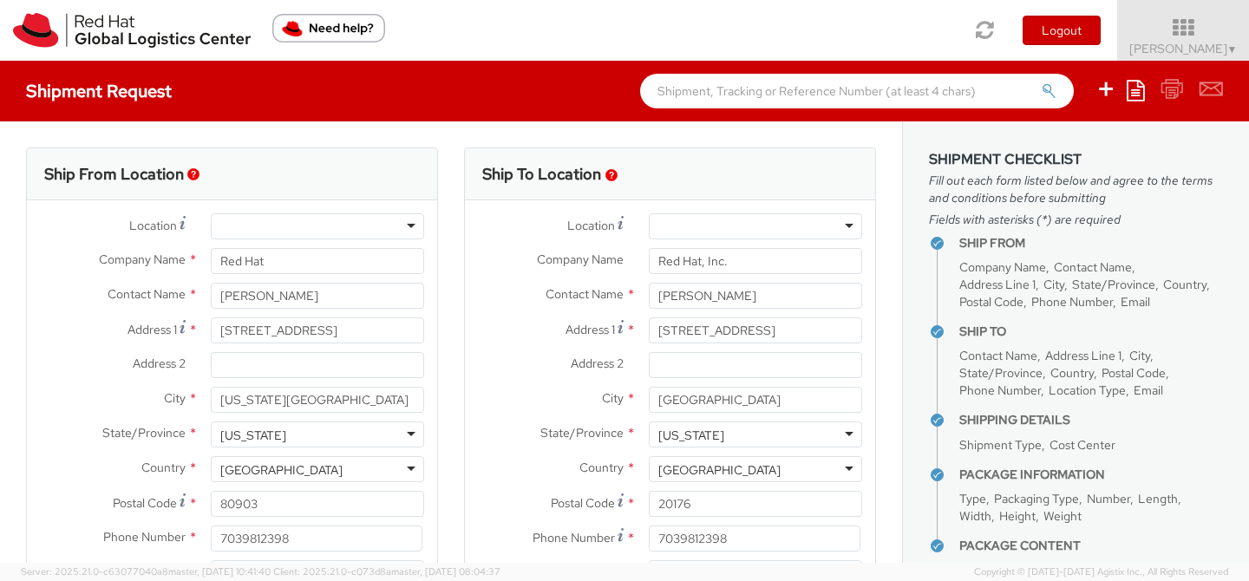
click at [491, 311] on div "Contact Name * [PERSON_NAME] [PERSON_NAME] Red Hat - ( [PERSON_NAME] )" at bounding box center [670, 300] width 410 height 35
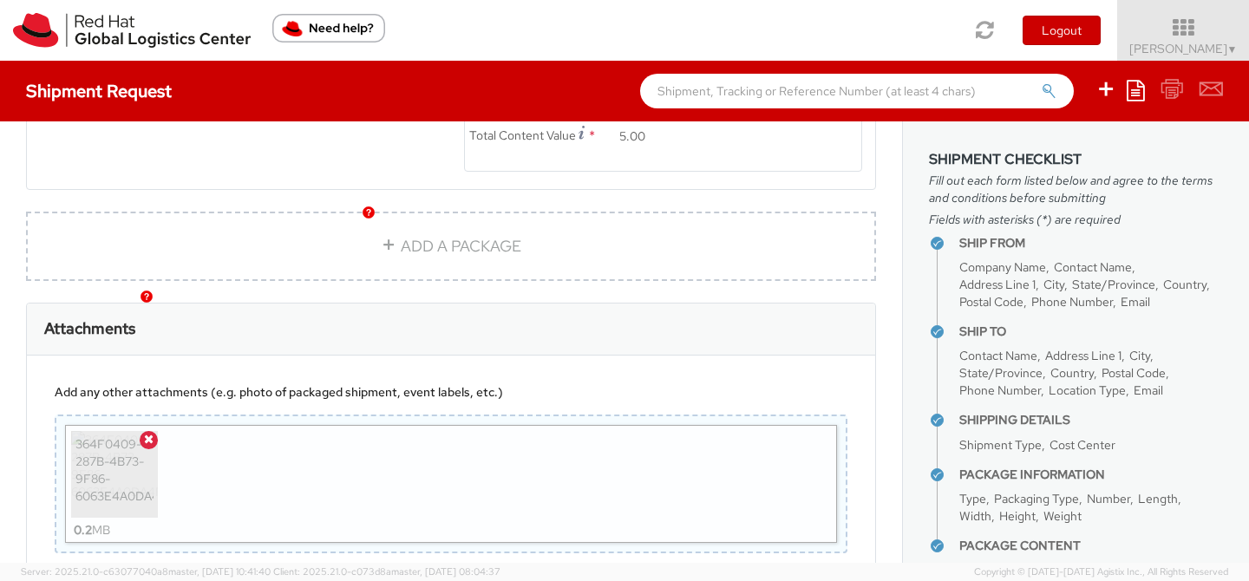
scroll to position [1244, 0]
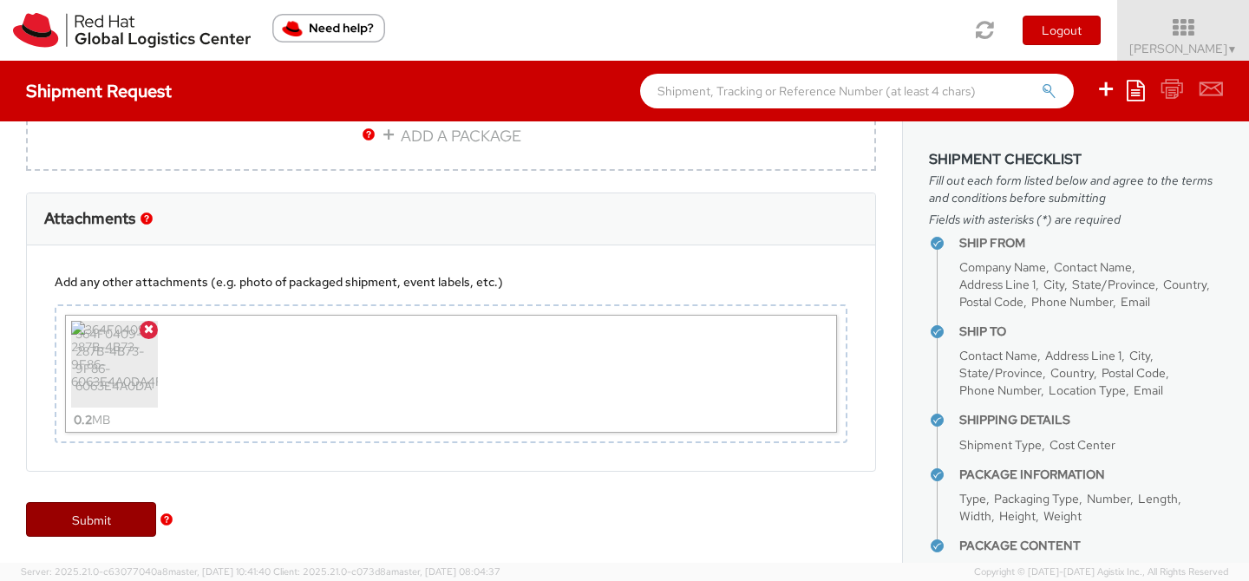
click at [113, 519] on link "Submit" at bounding box center [91, 519] width 130 height 35
